Goal: Task Accomplishment & Management: Manage account settings

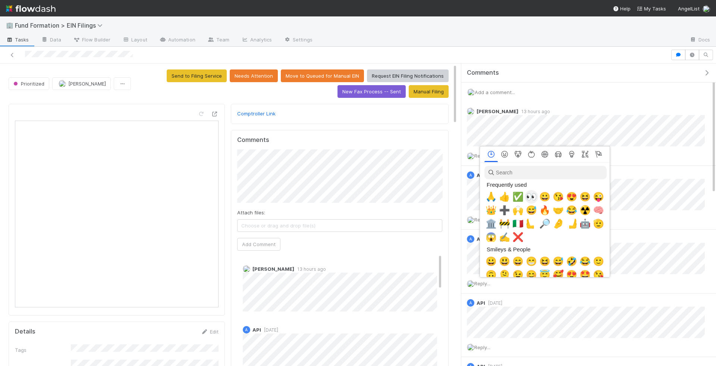
click at [533, 193] on span "👀" at bounding box center [531, 196] width 11 height 10
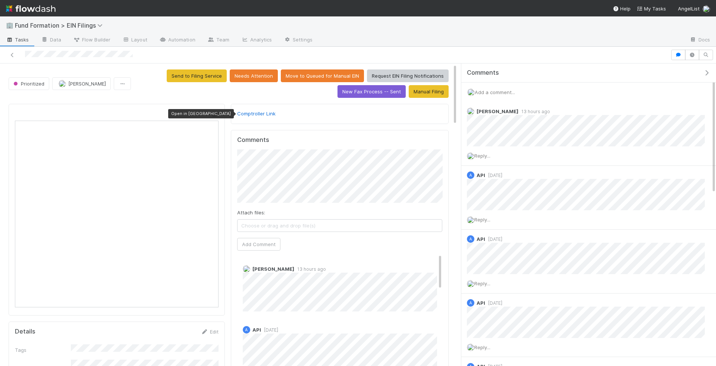
click at [218, 112] on icon at bounding box center [214, 114] width 7 height 5
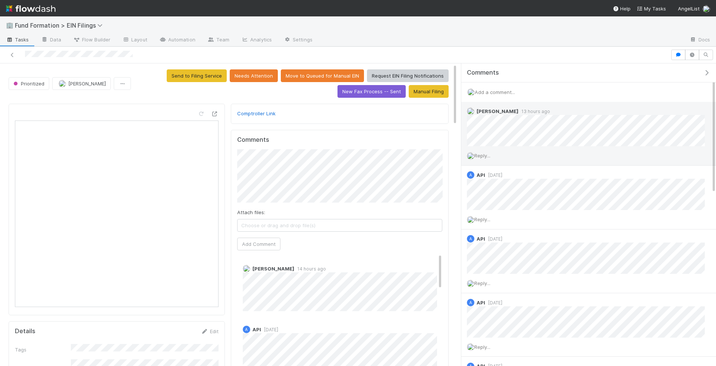
click at [489, 156] on span "Reply..." at bounding box center [483, 156] width 16 height 6
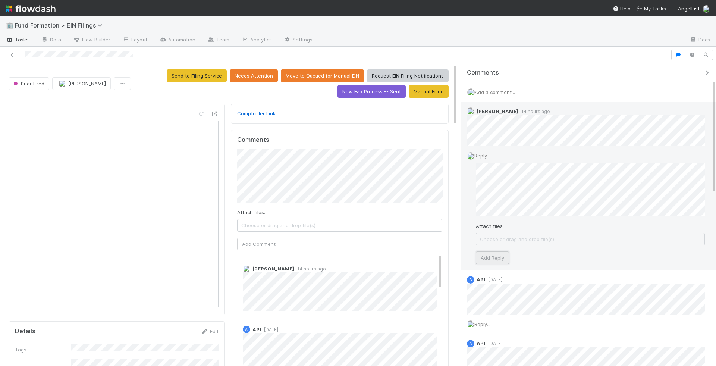
click at [487, 259] on button "Add Reply" at bounding box center [492, 258] width 33 height 13
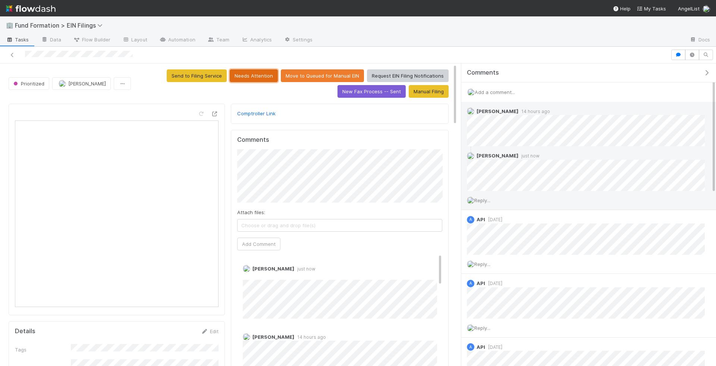
click at [256, 78] on button "Needs Attention" at bounding box center [254, 75] width 48 height 13
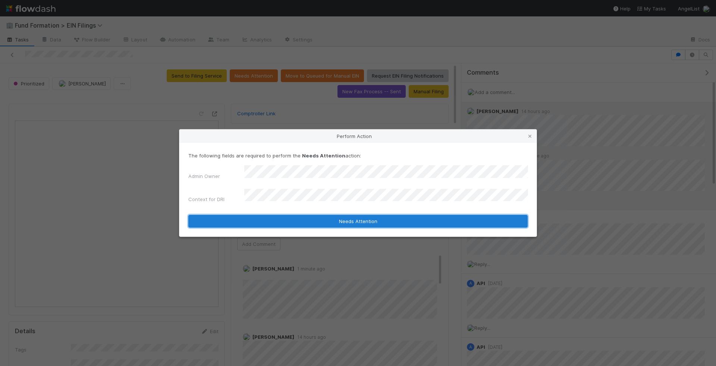
click at [454, 217] on button "Needs Attention" at bounding box center [358, 221] width 340 height 13
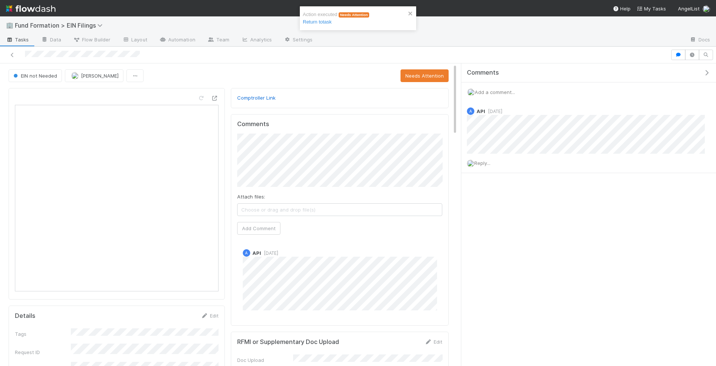
click at [23, 38] on span "Tasks" at bounding box center [17, 39] width 23 height 7
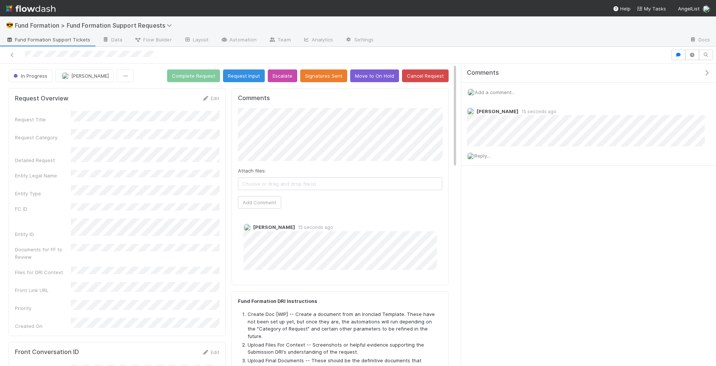
click at [157, 62] on div at bounding box center [358, 55] width 716 height 17
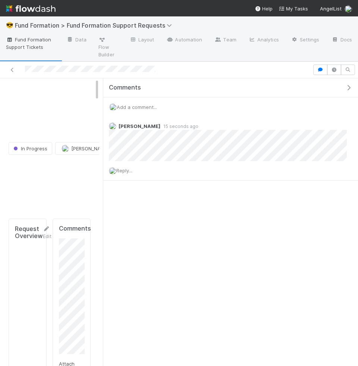
click at [48, 65] on div at bounding box center [156, 70] width 307 height 10
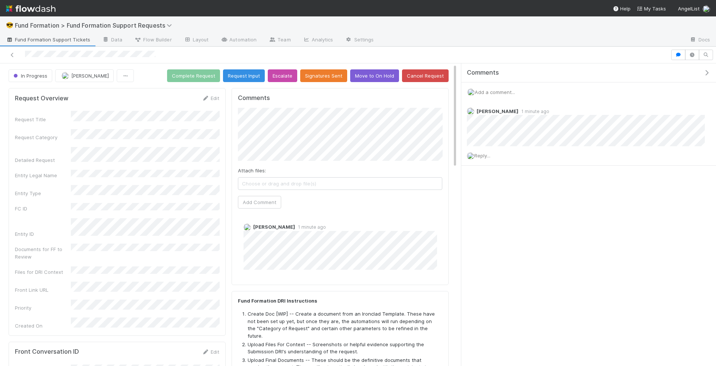
click at [178, 205] on div "Request Title Request Category Detailed Request Entity Legal Name Entity Type F…" at bounding box center [117, 220] width 204 height 219
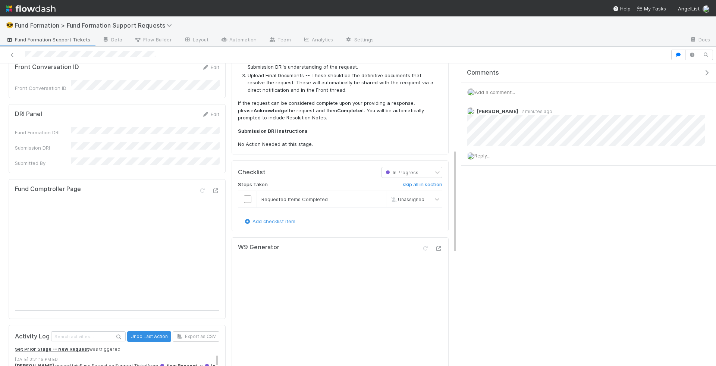
scroll to position [330, 0]
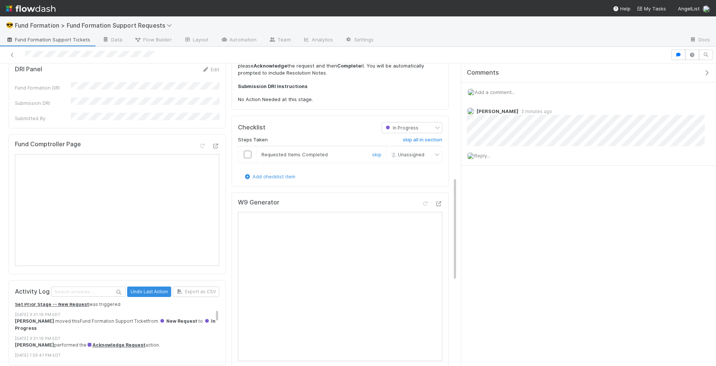
click at [245, 151] on input "checkbox" at bounding box center [247, 154] width 7 height 7
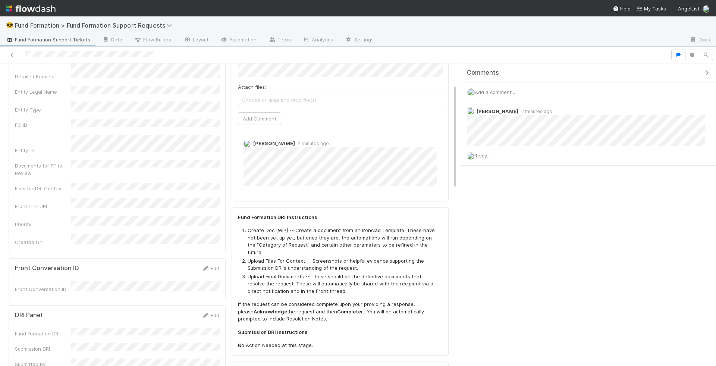
scroll to position [4, 0]
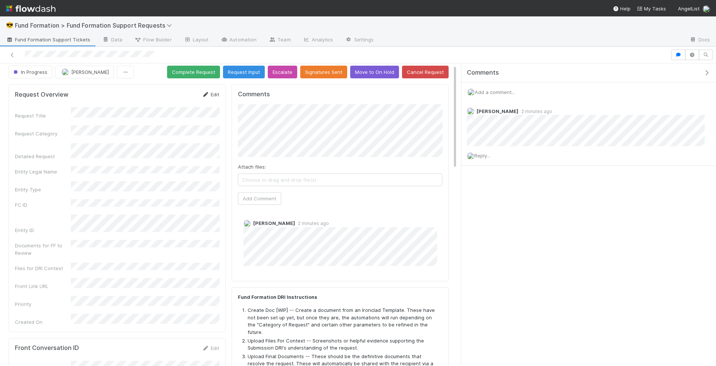
click at [218, 96] on link "Edit" at bounding box center [211, 94] width 18 height 6
click at [78, 260] on div "Request Title * Request Category * Detailed Request Entity Legal Name Entity Ty…" at bounding box center [117, 260] width 204 height 296
click at [169, 91] on button "Save" at bounding box center [179, 97] width 21 height 13
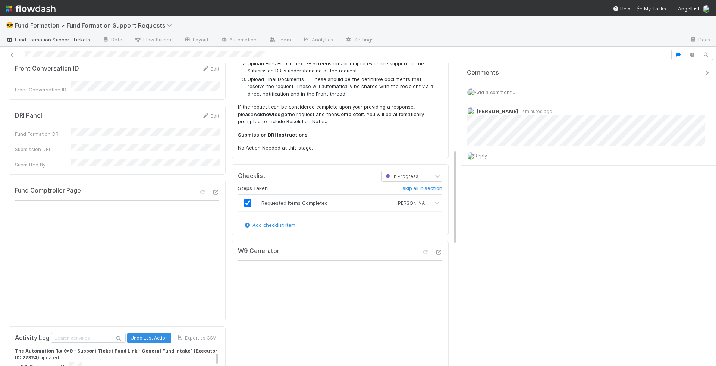
scroll to position [286, 0]
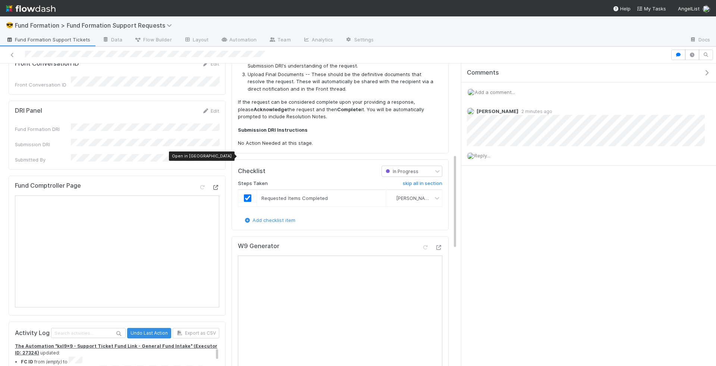
click at [217, 185] on icon at bounding box center [215, 187] width 7 height 5
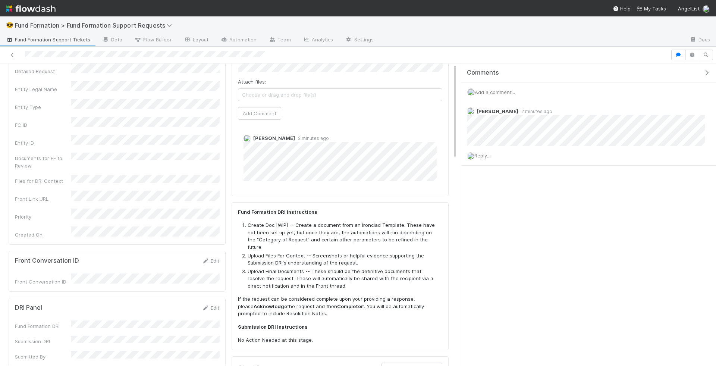
scroll to position [0, 0]
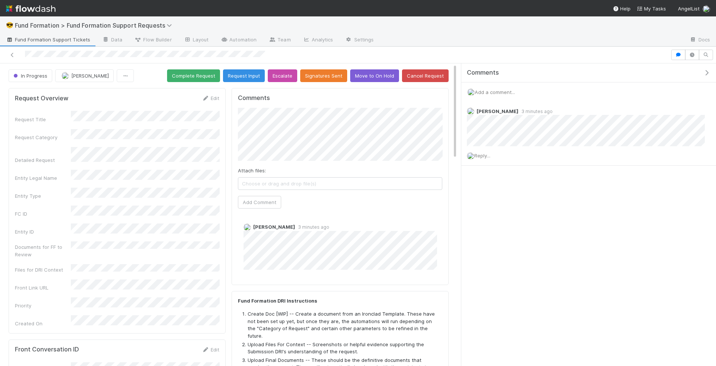
click at [203, 78] on button "Complete Request" at bounding box center [193, 75] width 53 height 13
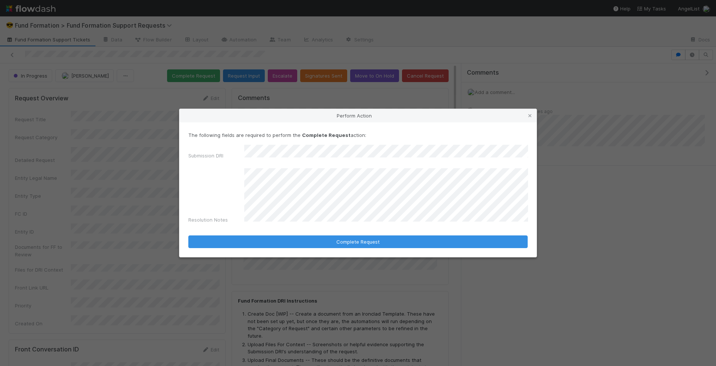
click at [320, 230] on form "The following fields are required to perform the Complete Request action: Submi…" at bounding box center [358, 189] width 340 height 117
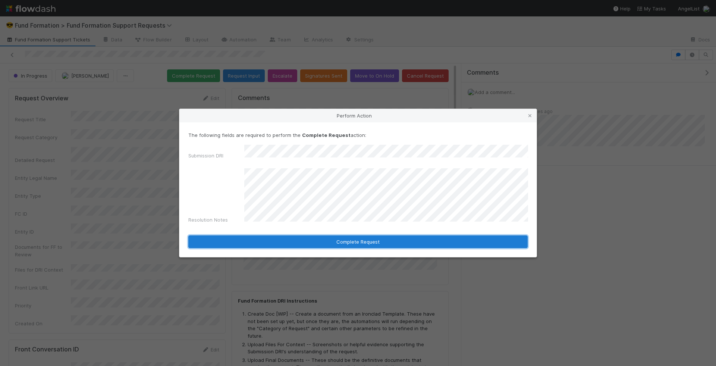
click at [319, 238] on button "Complete Request" at bounding box center [358, 241] width 340 height 13
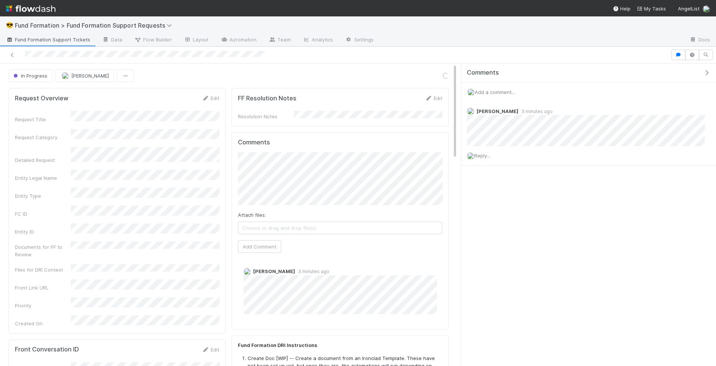
scroll to position [18, 0]
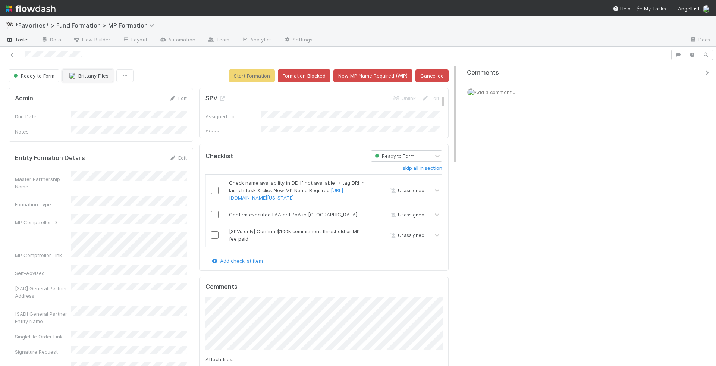
click at [80, 75] on span "Brittany Files" at bounding box center [93, 76] width 30 height 6
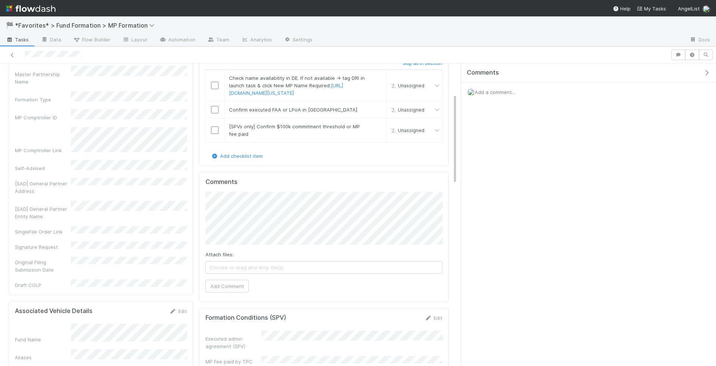
scroll to position [100, 0]
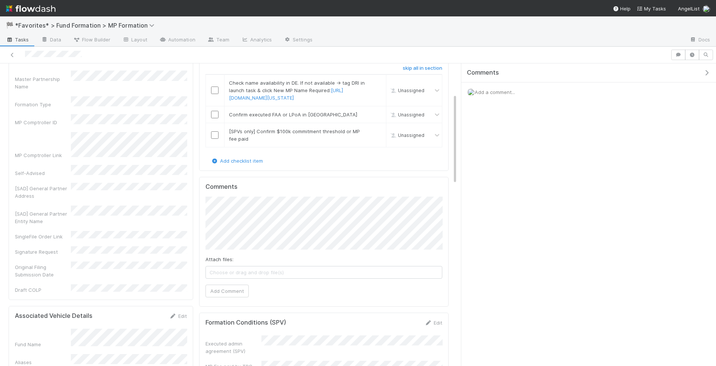
click at [163, 206] on div "[SAD] General Partner Entity Name" at bounding box center [101, 215] width 172 height 19
click at [112, 184] on div "Master Partnership Name Formation Type MP Comptroller ID MP Comptroller Link Se…" at bounding box center [101, 182] width 172 height 223
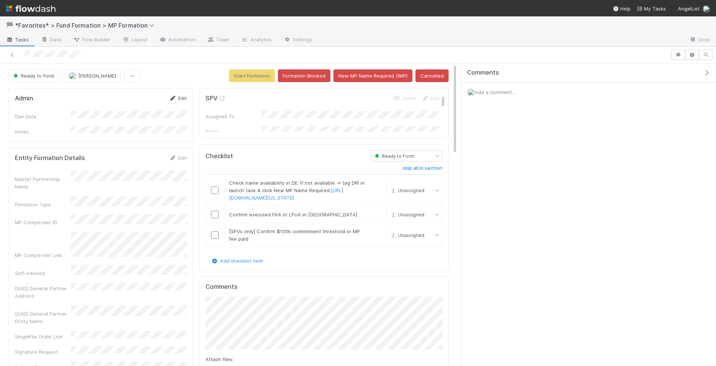
click at [176, 96] on icon at bounding box center [172, 98] width 7 height 5
click at [150, 99] on button "Save" at bounding box center [147, 100] width 21 height 13
click at [183, 168] on link "Edit" at bounding box center [178, 171] width 18 height 6
click at [155, 171] on button "Save" at bounding box center [147, 174] width 21 height 13
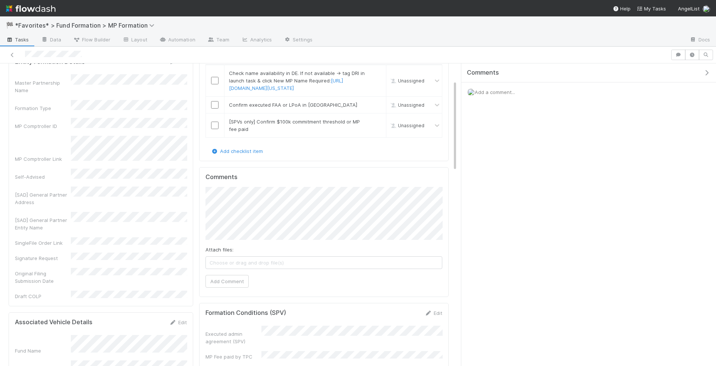
scroll to position [128, 0]
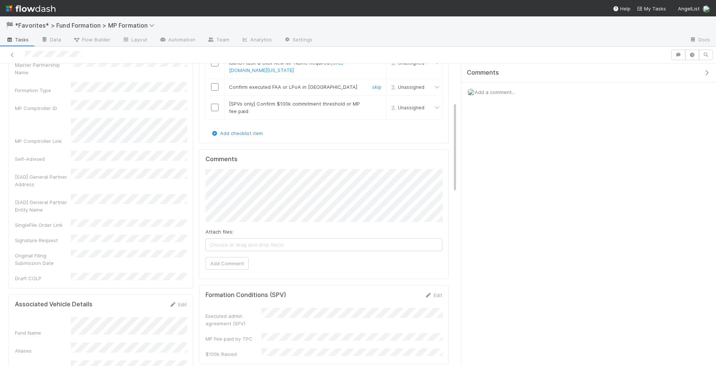
click at [214, 89] on input "checkbox" at bounding box center [214, 86] width 7 height 7
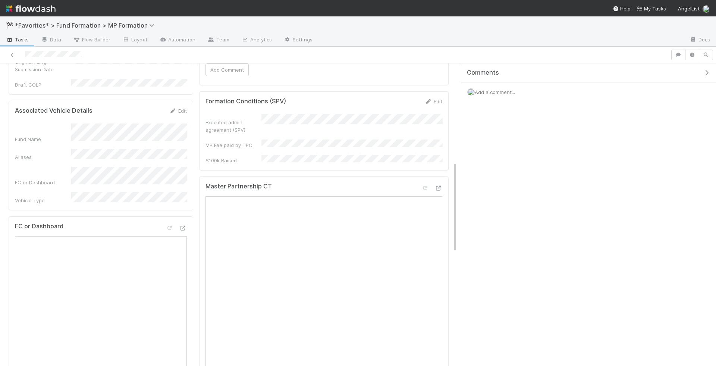
scroll to position [330, 0]
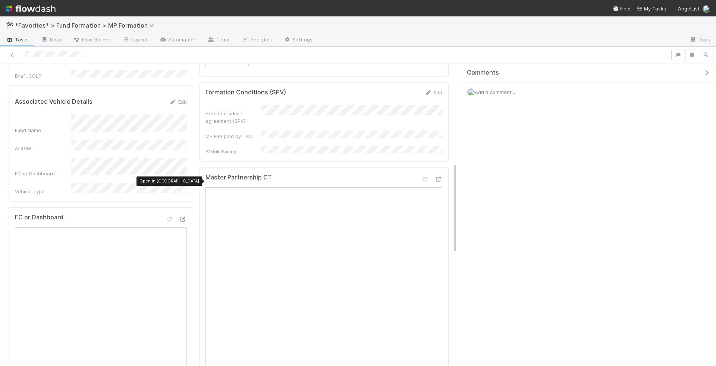
click at [184, 217] on icon at bounding box center [182, 219] width 7 height 5
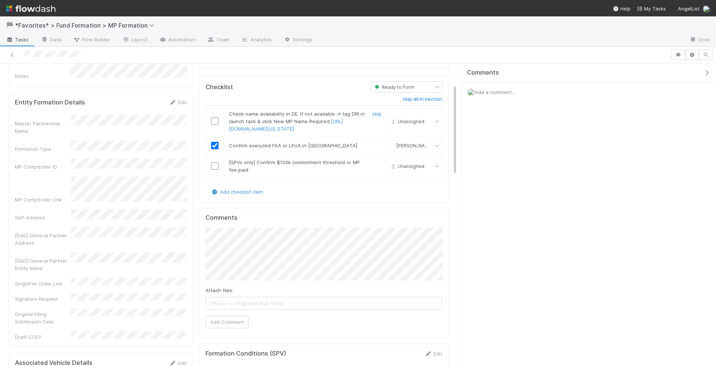
scroll to position [70, 0]
click at [216, 121] on input "checkbox" at bounding box center [214, 119] width 7 height 7
click at [216, 166] on input "checkbox" at bounding box center [214, 164] width 7 height 7
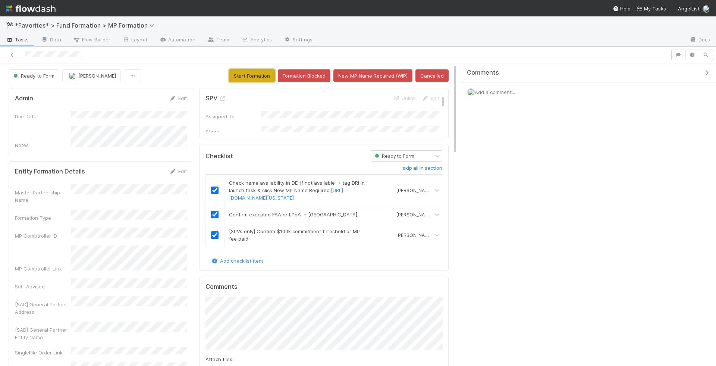
click at [257, 77] on button "Start Formation" at bounding box center [252, 75] width 46 height 13
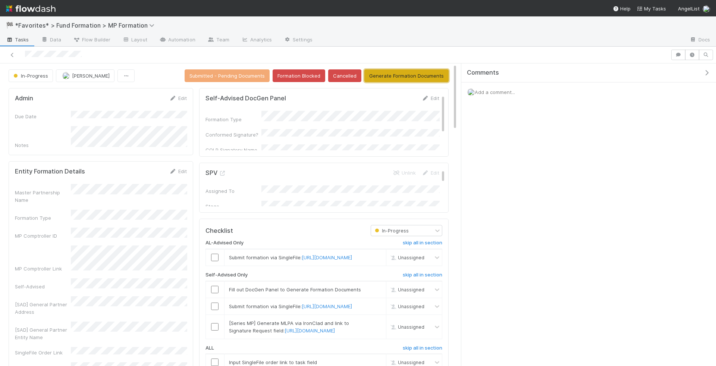
click at [402, 72] on button "Generate Formation Documents" at bounding box center [407, 75] width 84 height 13
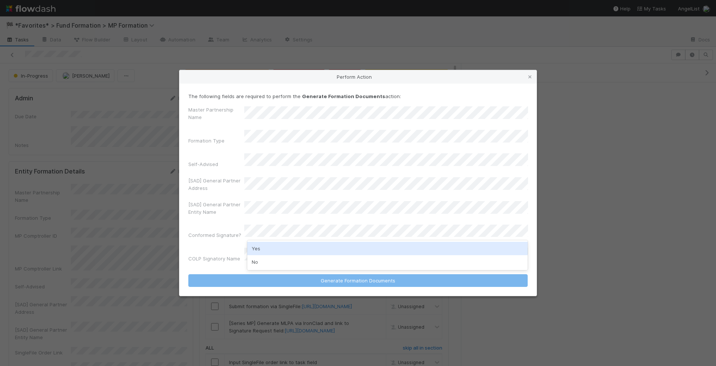
click at [296, 241] on div "Yes No" at bounding box center [387, 255] width 281 height 30
click at [296, 245] on div "Yes" at bounding box center [387, 248] width 281 height 13
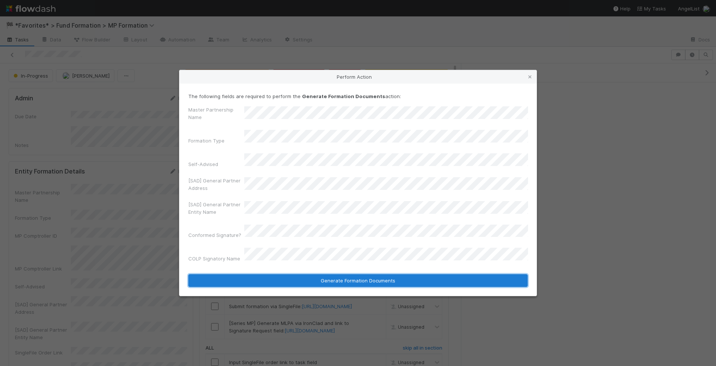
click at [295, 274] on button "Generate Formation Documents" at bounding box center [358, 280] width 340 height 13
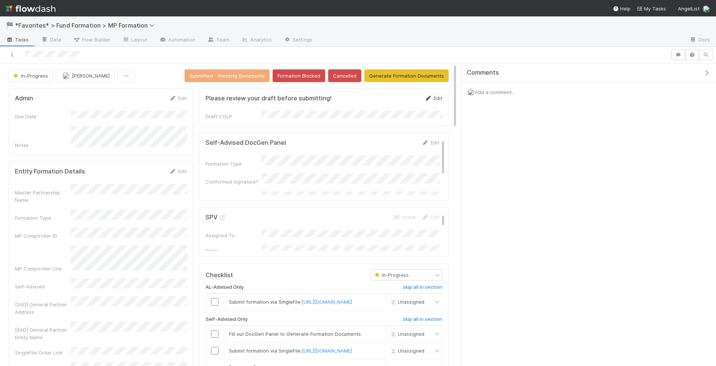
click at [438, 96] on link "Edit" at bounding box center [434, 98] width 18 height 6
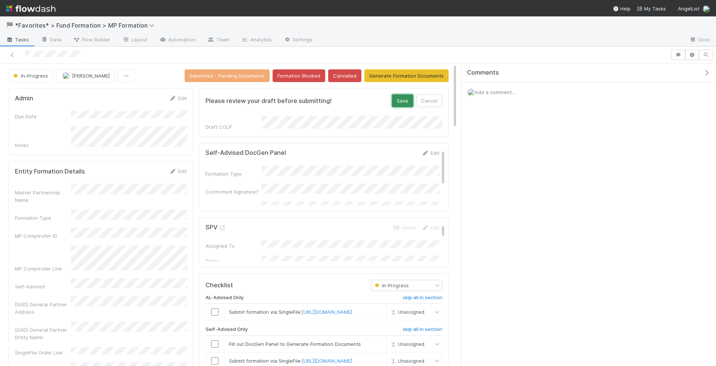
click at [398, 97] on button "Save" at bounding box center [402, 100] width 21 height 13
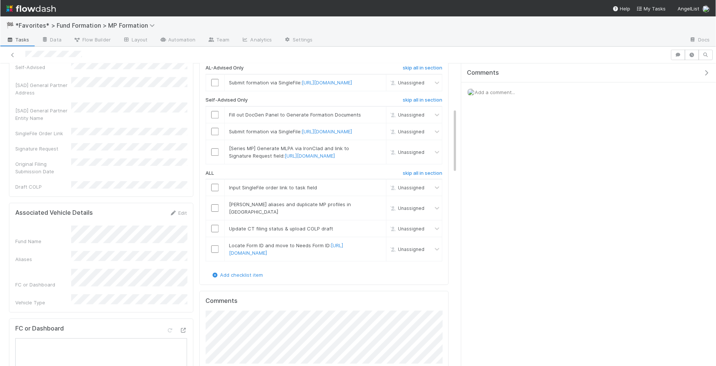
scroll to position [228, 0]
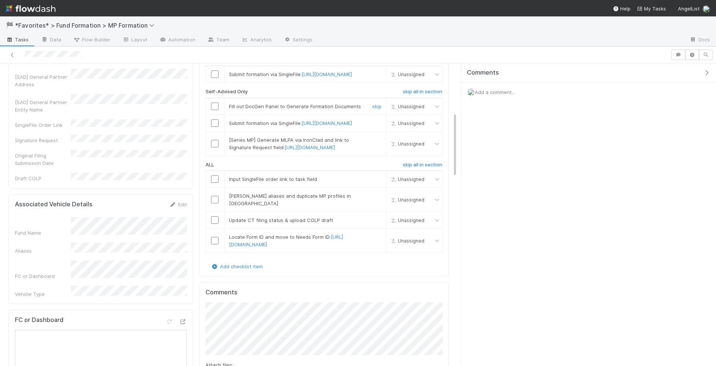
click at [215, 110] on input "checkbox" at bounding box center [214, 106] width 7 height 7
click at [218, 127] on input "checkbox" at bounding box center [214, 122] width 7 height 7
click at [302, 126] on link "https://app.singlefile.io/filing/formation" at bounding box center [327, 123] width 50 height 6
checkbox input "true"
click at [26, 53] on div at bounding box center [335, 55] width 665 height 10
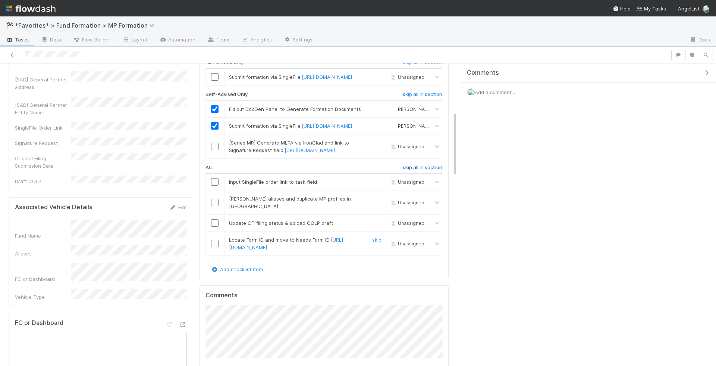
scroll to position [285, 0]
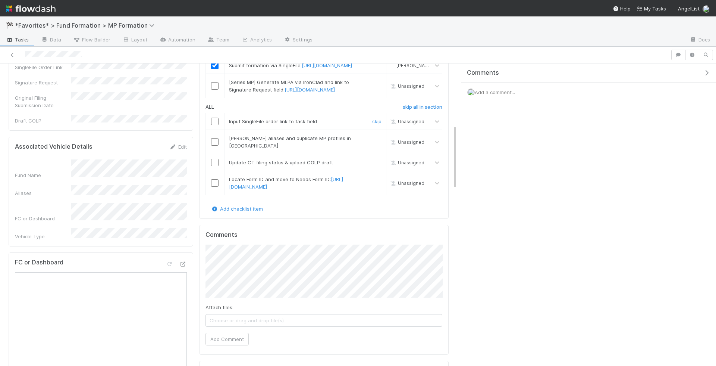
click at [215, 125] on input "checkbox" at bounding box center [214, 121] width 7 height 7
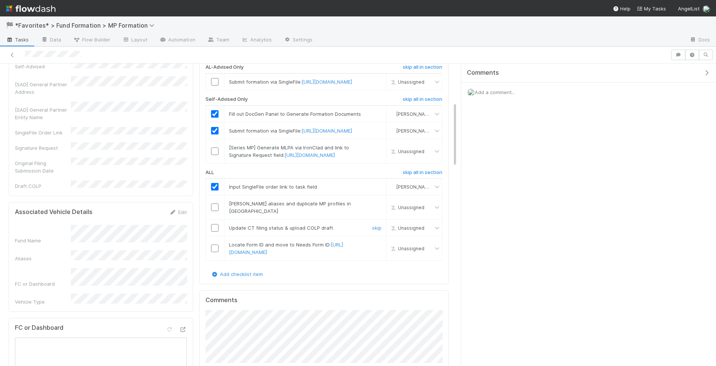
scroll to position [272, 0]
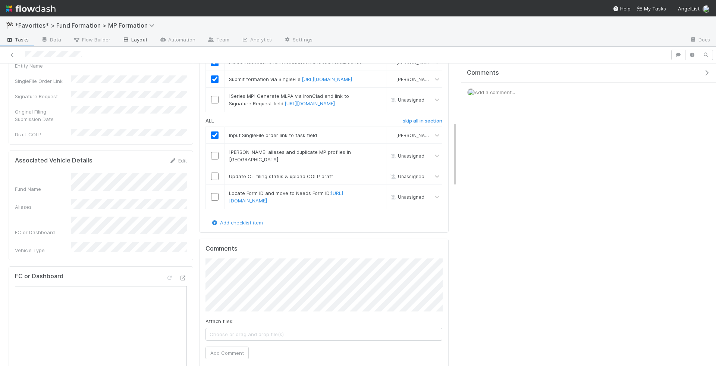
click at [143, 41] on link "Layout" at bounding box center [134, 40] width 37 height 12
click at [102, 42] on span "Flow Builder" at bounding box center [91, 39] width 37 height 7
click at [213, 159] on input "checkbox" at bounding box center [214, 155] width 7 height 7
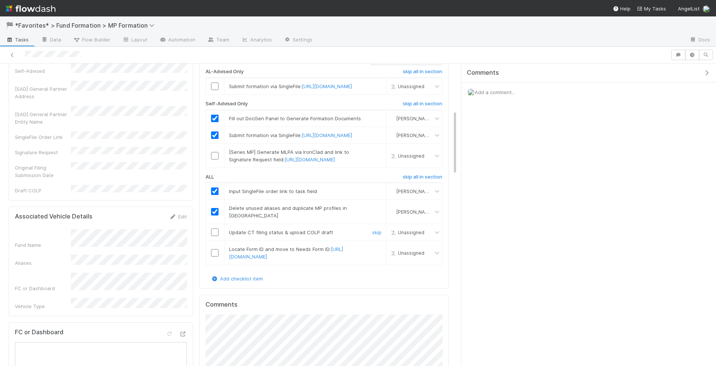
scroll to position [217, 0]
click at [313, 258] on link "https://flowdash.internal.angellist.com/workflows/p1Iqd0/stages/active" at bounding box center [286, 250] width 114 height 13
click at [332, 258] on link "https://flowdash.internal.angellist.com/workflows/p1Iqd0/stages/active" at bounding box center [286, 250] width 114 height 13
click at [214, 234] on input "checkbox" at bounding box center [214, 230] width 7 height 7
click at [215, 255] on input "checkbox" at bounding box center [214, 250] width 7 height 7
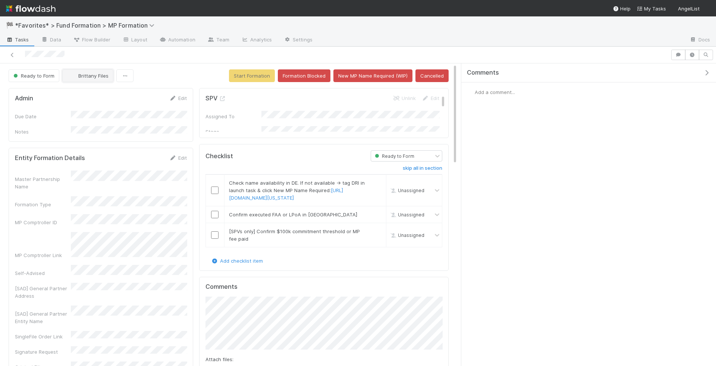
click at [90, 74] on span "Brittany Files" at bounding box center [93, 76] width 30 height 6
click at [220, 96] on icon at bounding box center [222, 98] width 7 height 5
click at [318, 78] on button "Formation Blocked" at bounding box center [304, 75] width 53 height 13
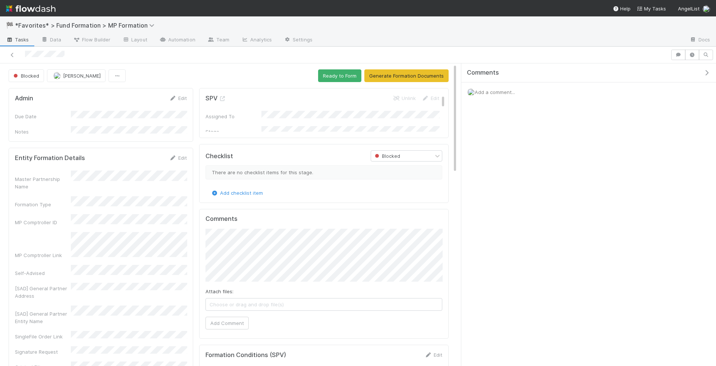
click at [187, 97] on div "Edit" at bounding box center [178, 97] width 18 height 7
click at [182, 97] on link "Edit" at bounding box center [178, 98] width 18 height 6
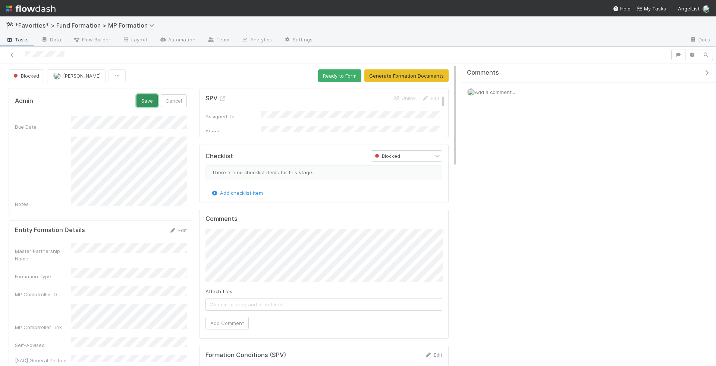
click at [145, 94] on button "Save" at bounding box center [147, 100] width 21 height 13
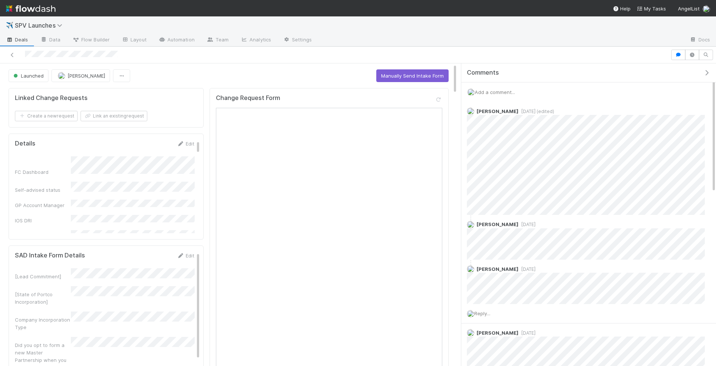
click at [503, 91] on span "Add a comment..." at bounding box center [495, 92] width 40 height 6
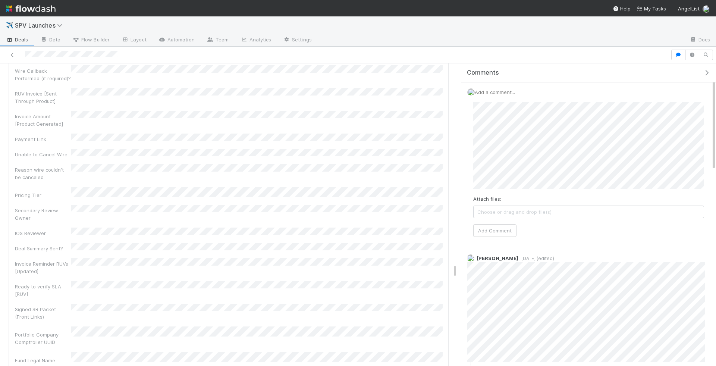
scroll to position [165, 0]
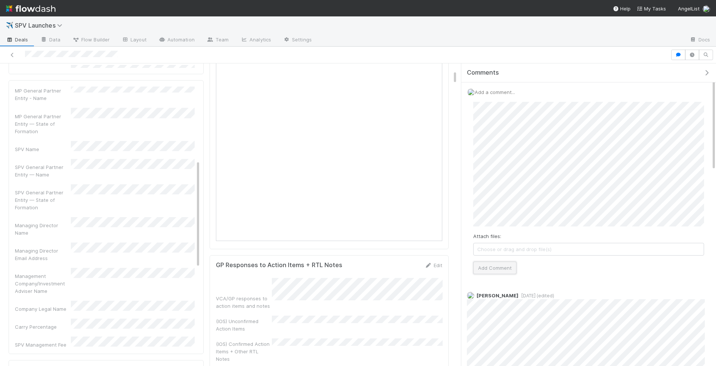
click at [508, 272] on button "Add Comment" at bounding box center [495, 268] width 43 height 13
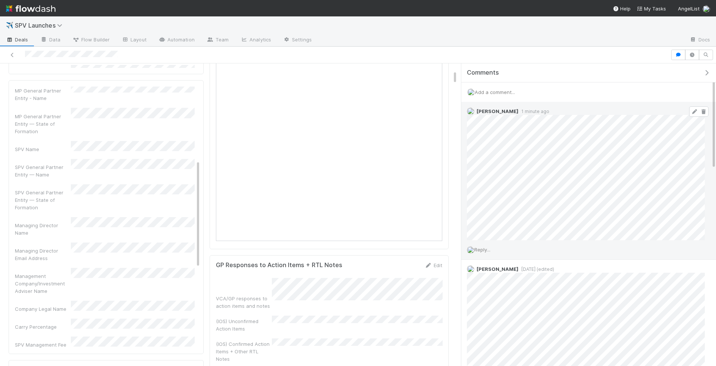
click at [693, 110] on icon at bounding box center [694, 111] width 7 height 5
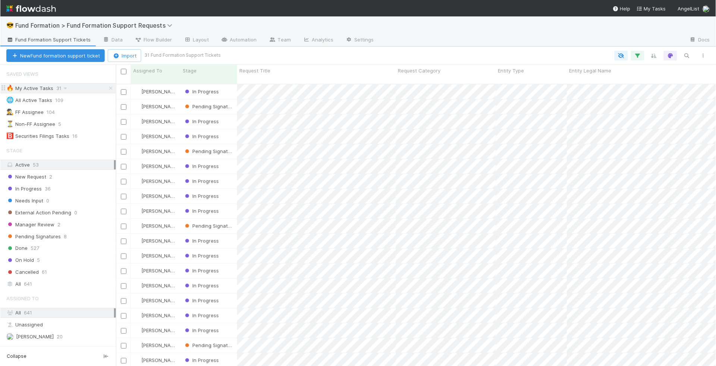
scroll to position [288, 601]
click at [228, 85] on div "In Progress" at bounding box center [208, 91] width 57 height 15
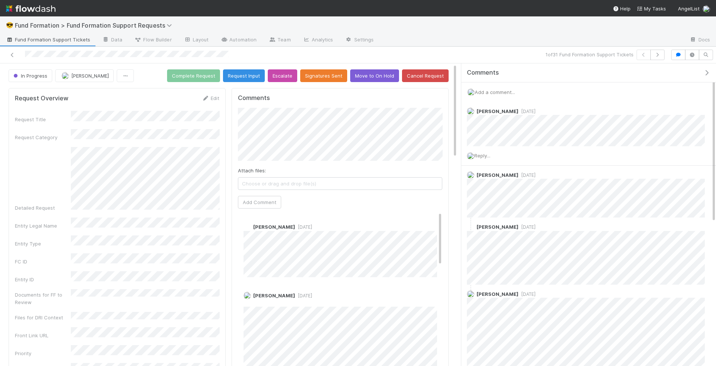
click at [571, 67] on div "Comments" at bounding box center [589, 72] width 255 height 19
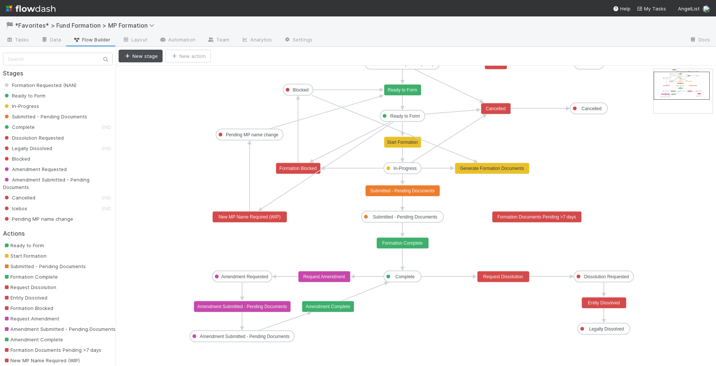
click at [409, 166] on text "In-Progress" at bounding box center [405, 168] width 23 height 5
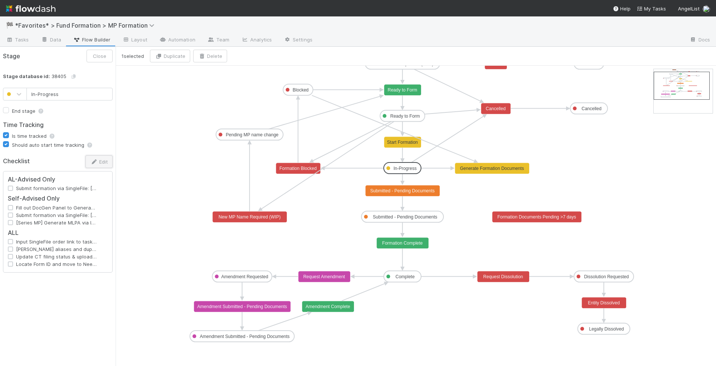
click at [101, 160] on button "Edit" at bounding box center [98, 161] width 27 height 13
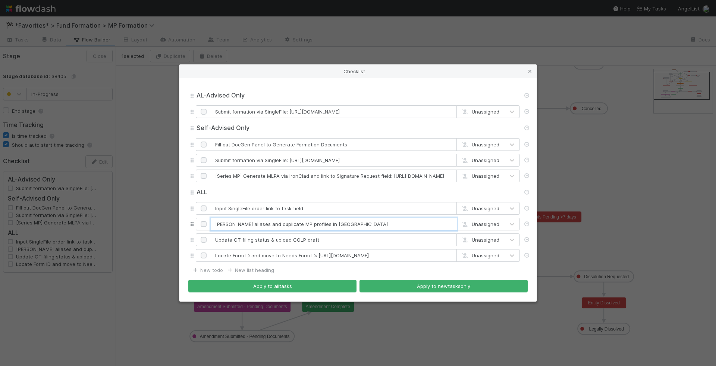
click at [231, 223] on input "Delete aliases and duplicate MP profiles in CT" at bounding box center [334, 224] width 246 height 13
type input "Delete unused aliases and duplicate MP profiles in CT"
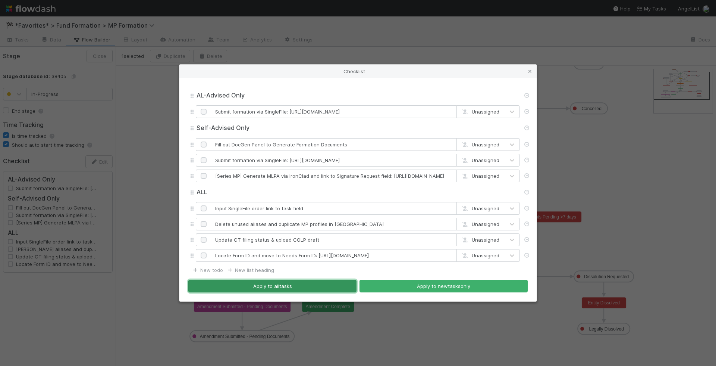
click at [287, 281] on button "Apply to all tasks" at bounding box center [272, 286] width 168 height 13
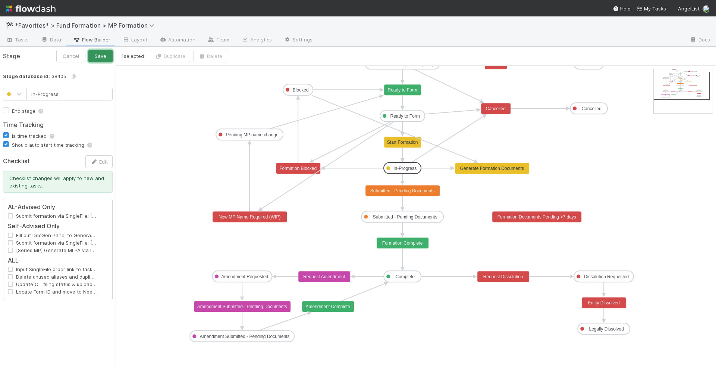
click at [96, 56] on button "Save" at bounding box center [100, 56] width 24 height 13
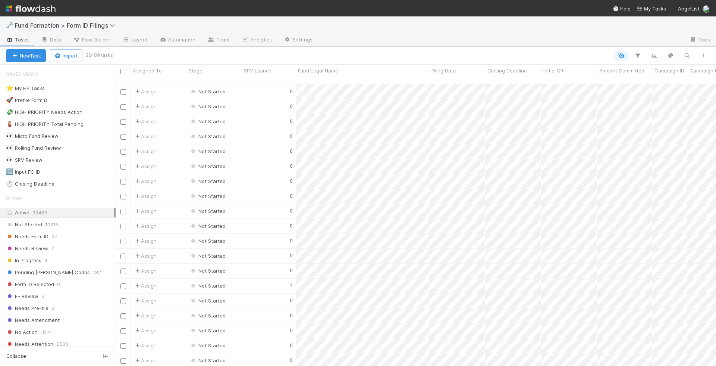
scroll to position [288, 601]
click at [683, 56] on button "button" at bounding box center [687, 56] width 13 height 10
type input "capital factory"
click at [124, 89] on input "checkbox" at bounding box center [124, 92] width 6 height 6
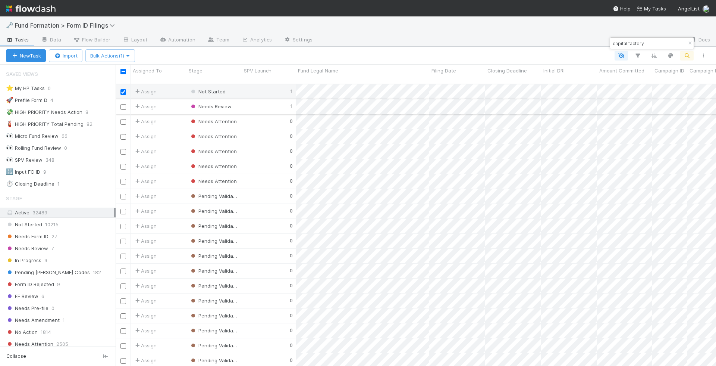
click at [170, 101] on div "Assign" at bounding box center [159, 106] width 56 height 15
click at [689, 43] on icon "button" at bounding box center [690, 43] width 7 height 4
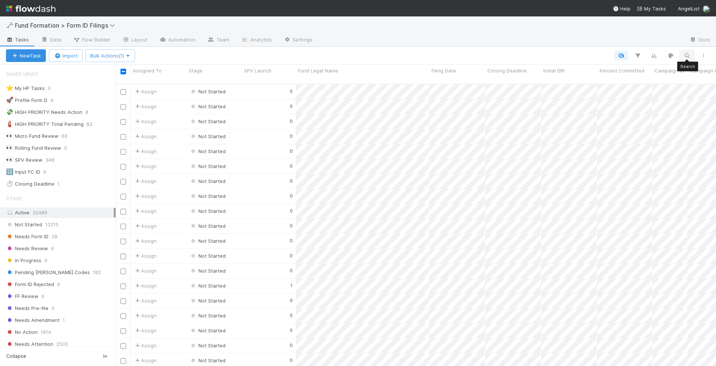
click at [690, 59] on button "button" at bounding box center [687, 56] width 13 height 10
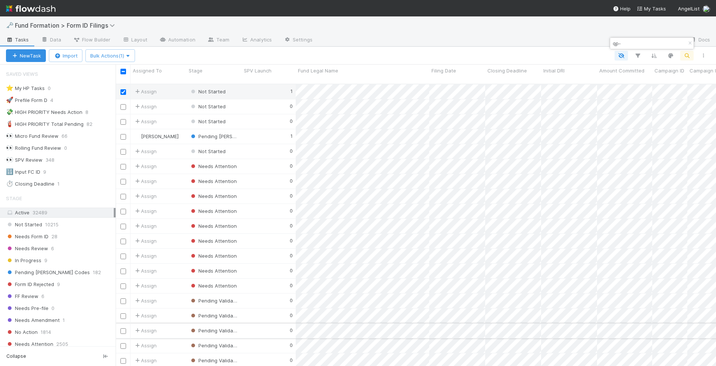
type input "qp-"
click at [373, 49] on div "New Task Import Bulk Actions (1)" at bounding box center [358, 56] width 716 height 18
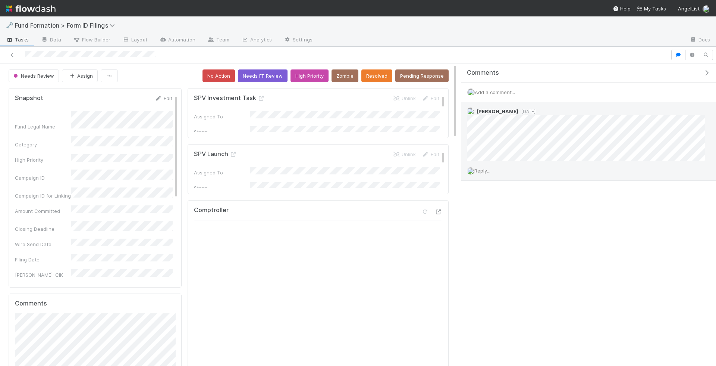
click at [488, 170] on span "Reply..." at bounding box center [483, 171] width 16 height 6
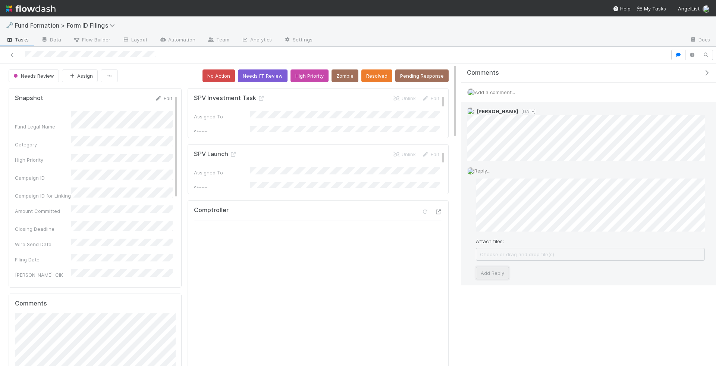
click at [501, 270] on button "Add Reply" at bounding box center [492, 272] width 33 height 13
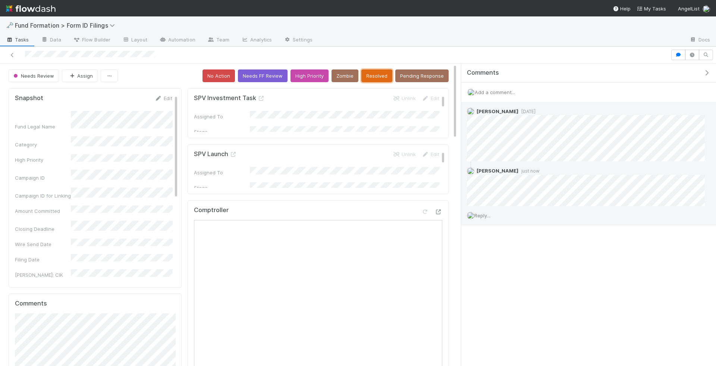
click at [372, 69] on button "Resolved" at bounding box center [377, 75] width 31 height 13
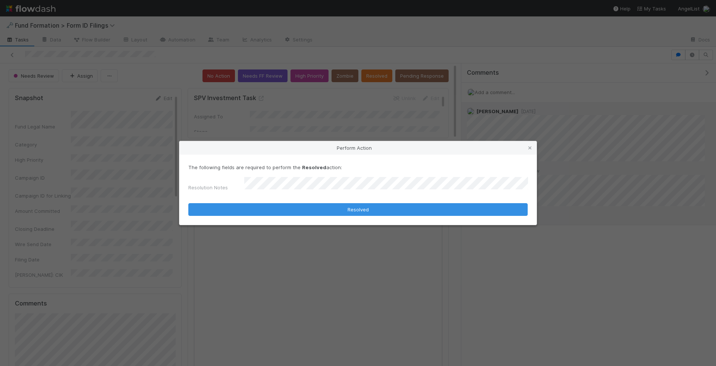
click at [316, 217] on div "The following fields are required to perform the Resolved action: Resolution No…" at bounding box center [358, 189] width 358 height 70
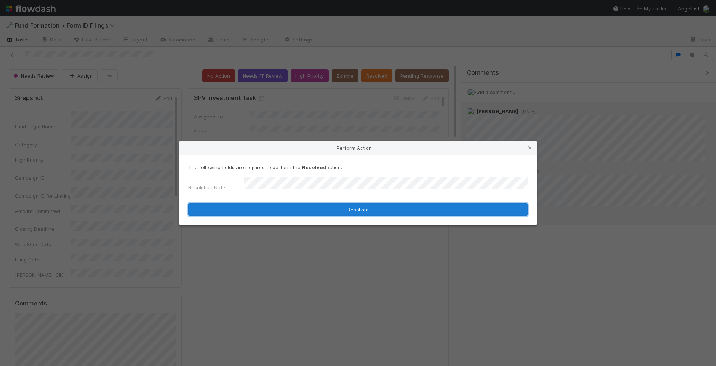
click at [323, 205] on button "Resolved" at bounding box center [358, 209] width 340 height 13
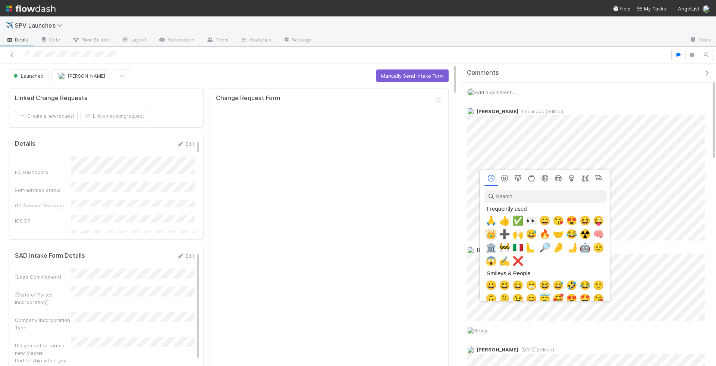
click at [493, 229] on span "👑" at bounding box center [491, 234] width 11 height 10
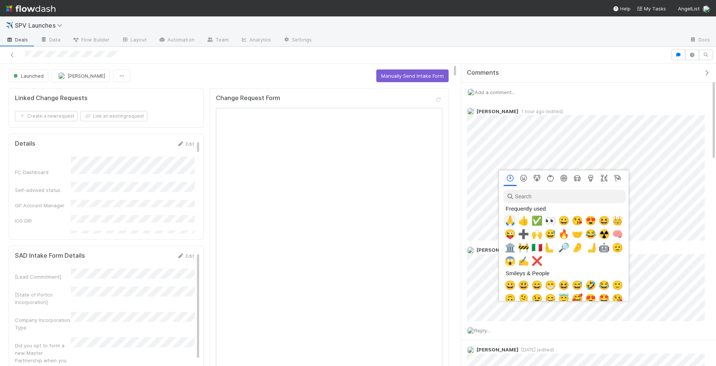
click at [512, 218] on span "🙏" at bounding box center [510, 220] width 11 height 10
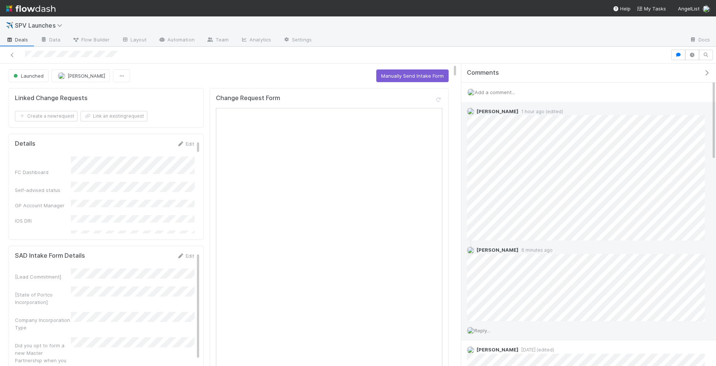
click at [484, 331] on span "Reply..." at bounding box center [483, 330] width 16 height 6
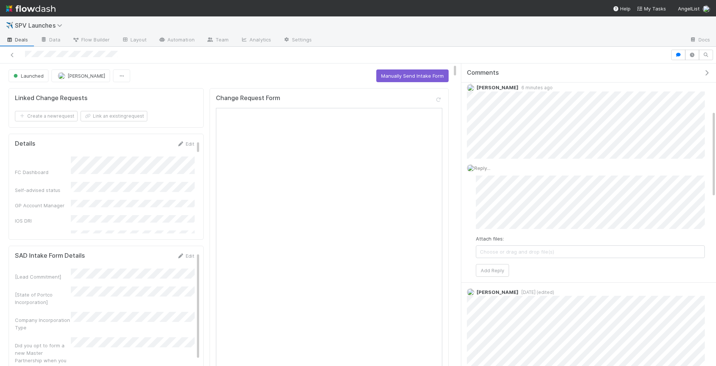
scroll to position [160, 0]
